Goal: Find specific page/section: Find specific page/section

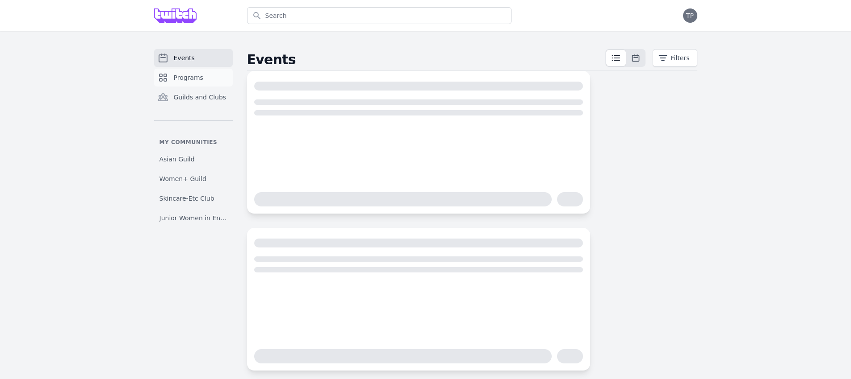
click at [201, 84] on link "Programs" at bounding box center [193, 78] width 79 height 18
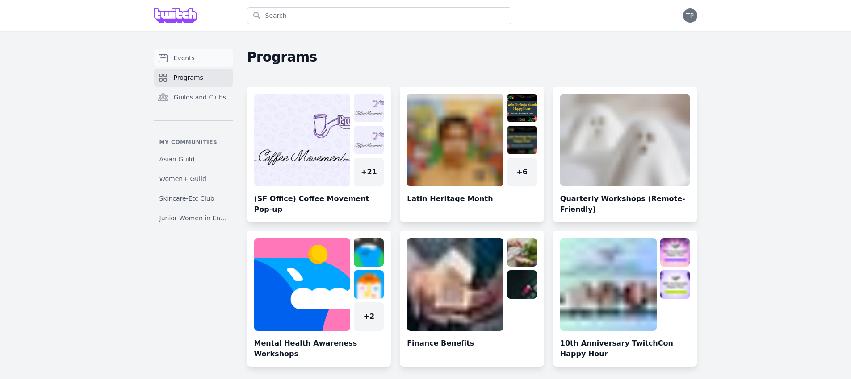
click at [204, 61] on link "Events" at bounding box center [193, 58] width 79 height 18
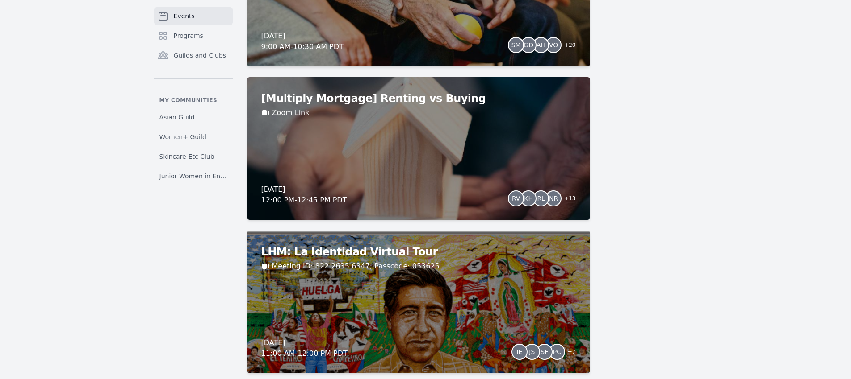
scroll to position [1694, 0]
